Goal: Task Accomplishment & Management: Use online tool/utility

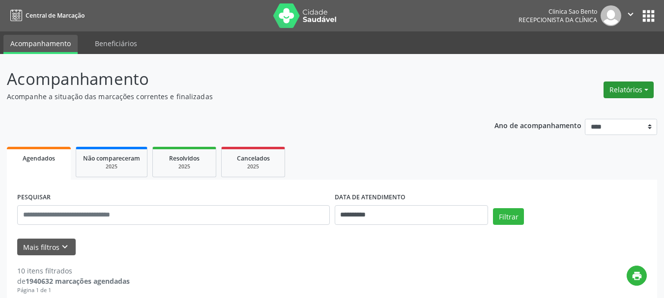
click at [633, 84] on button "Relatórios" at bounding box center [629, 90] width 50 height 17
click at [592, 108] on link "Agendamentos" at bounding box center [602, 111] width 106 height 14
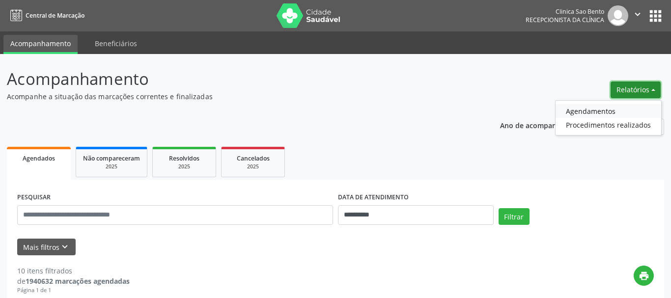
select select "*"
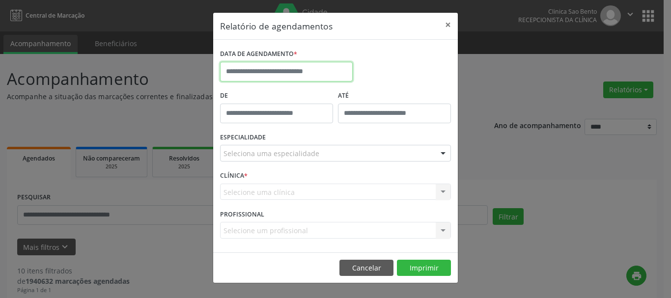
click at [282, 71] on input "text" at bounding box center [286, 72] width 133 height 20
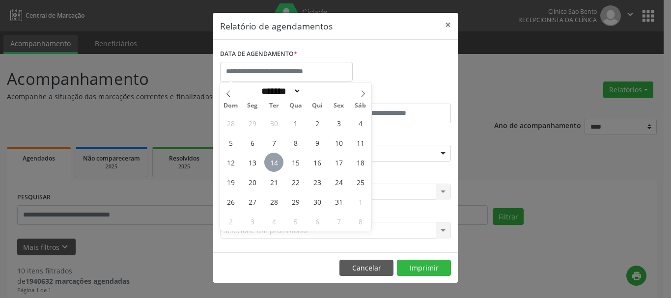
click at [273, 157] on span "14" at bounding box center [273, 162] width 19 height 19
type input "**********"
click at [273, 157] on span "14" at bounding box center [273, 162] width 19 height 19
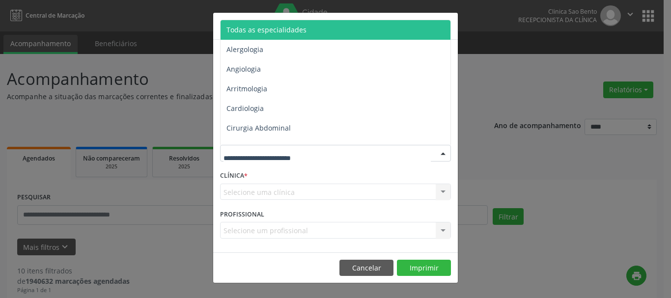
click at [305, 30] on span "Todas as especialidades" at bounding box center [337, 30] width 232 height 20
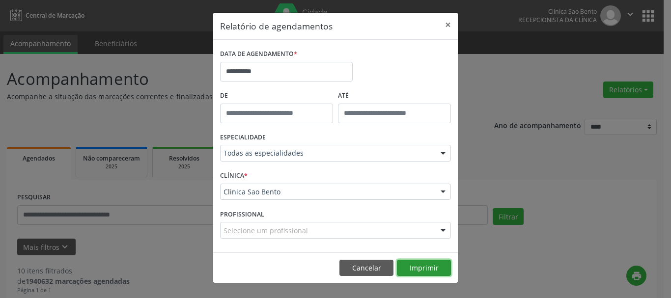
click at [425, 265] on button "Imprimir" at bounding box center [424, 268] width 54 height 17
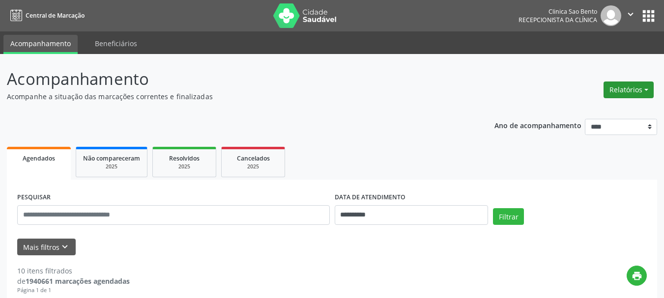
click at [627, 89] on button "Relatórios" at bounding box center [629, 90] width 50 height 17
click at [586, 106] on link "Agendamentos" at bounding box center [602, 111] width 106 height 14
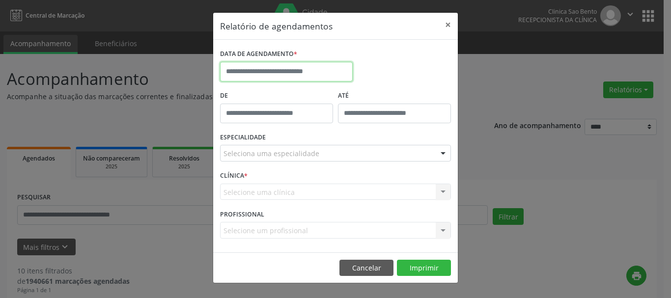
click at [270, 70] on input "text" at bounding box center [286, 72] width 133 height 20
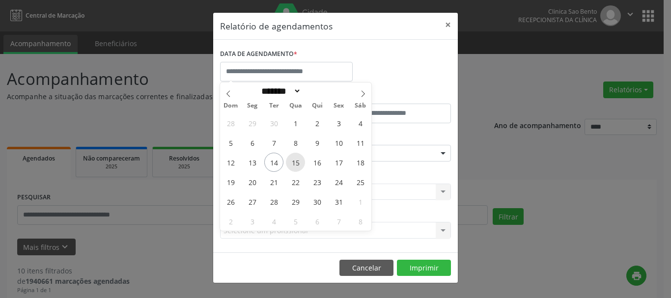
click at [294, 162] on span "15" at bounding box center [295, 162] width 19 height 19
type input "**********"
click at [294, 162] on span "15" at bounding box center [295, 162] width 19 height 19
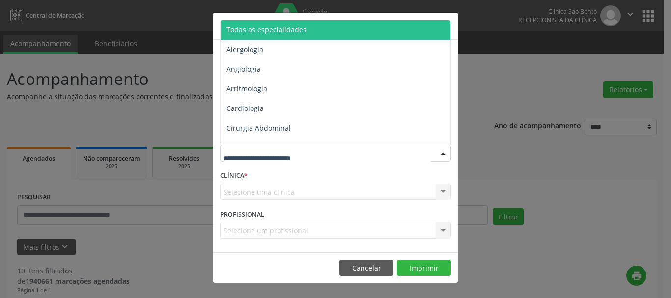
click at [288, 26] on span "Todas as especialidades" at bounding box center [267, 29] width 80 height 9
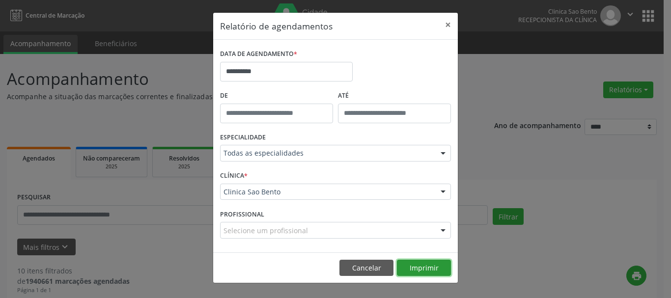
click at [422, 268] on button "Imprimir" at bounding box center [424, 268] width 54 height 17
